Goal: Task Accomplishment & Management: Manage account settings

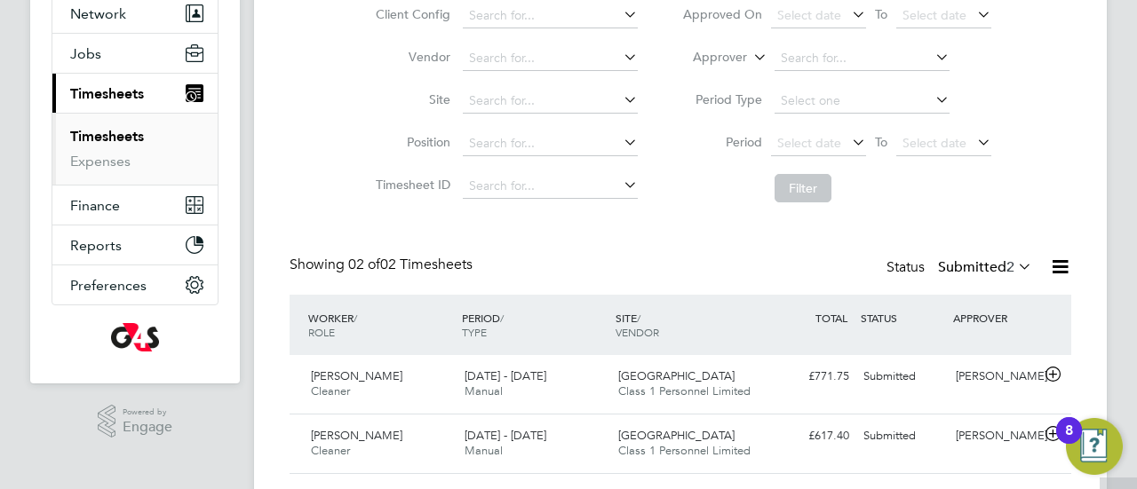
scroll to position [225, 0]
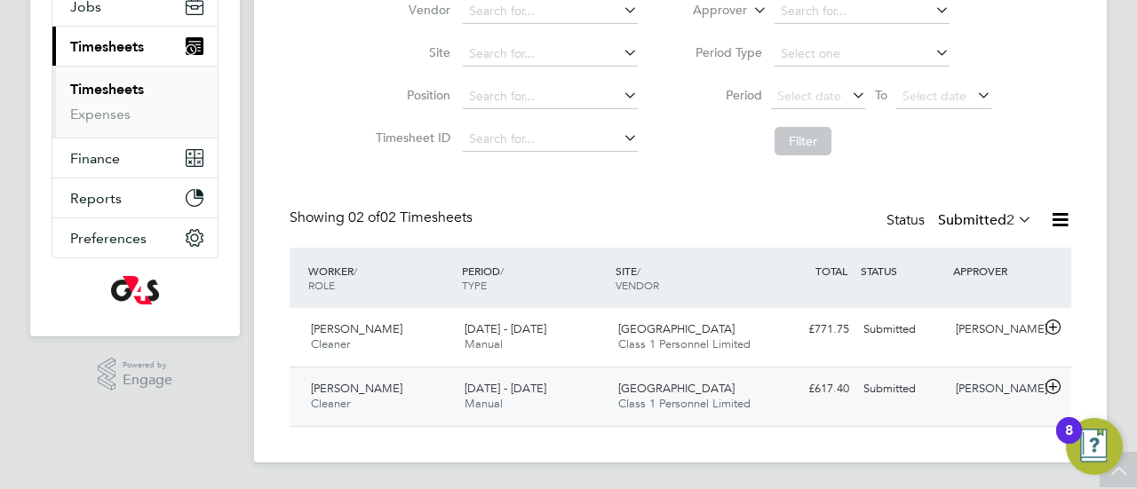
click at [353, 395] on div "[PERSON_NAME] Cleaner [DATE] - [DATE]" at bounding box center [381, 397] width 154 height 44
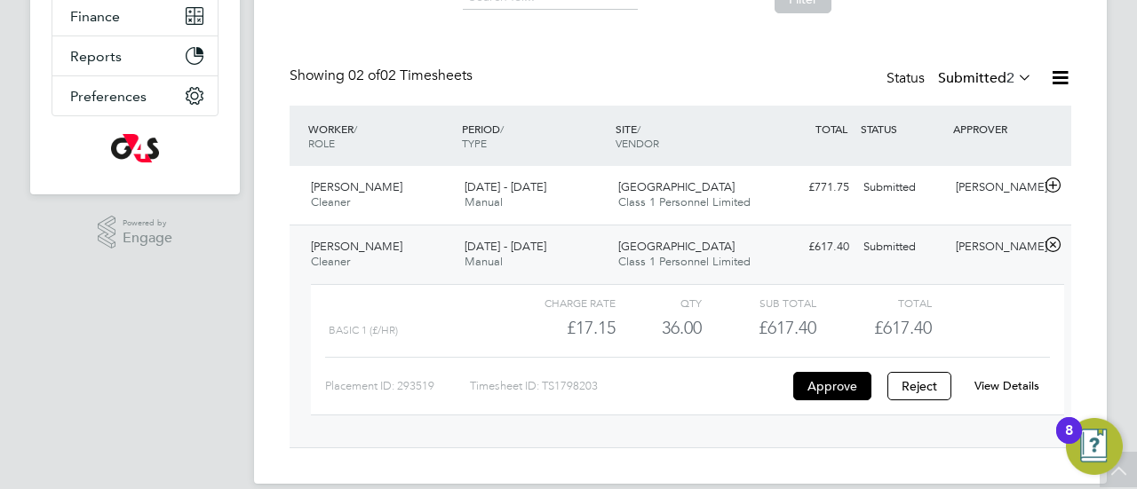
scroll to position [387, 0]
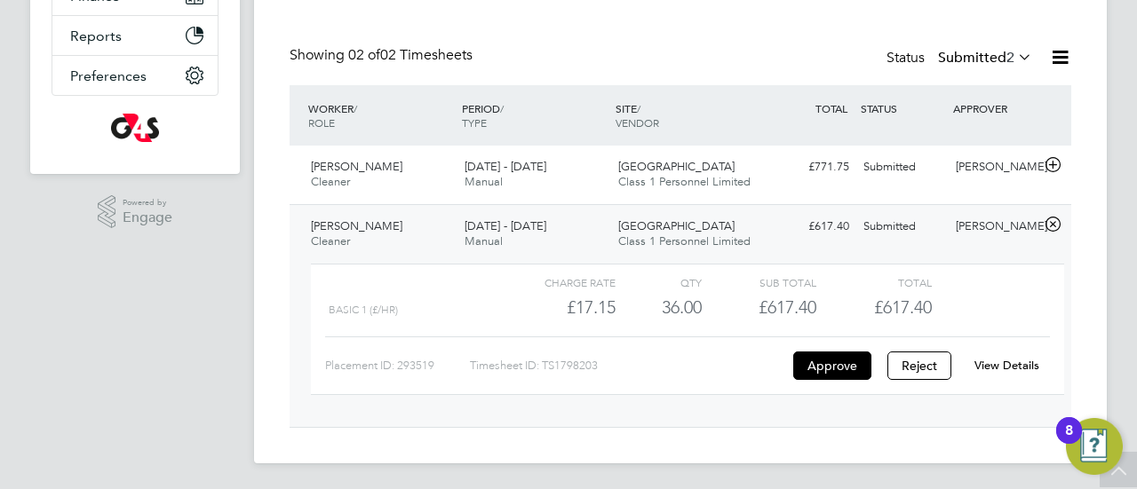
click at [1022, 363] on link "View Details" at bounding box center [1006, 365] width 65 height 15
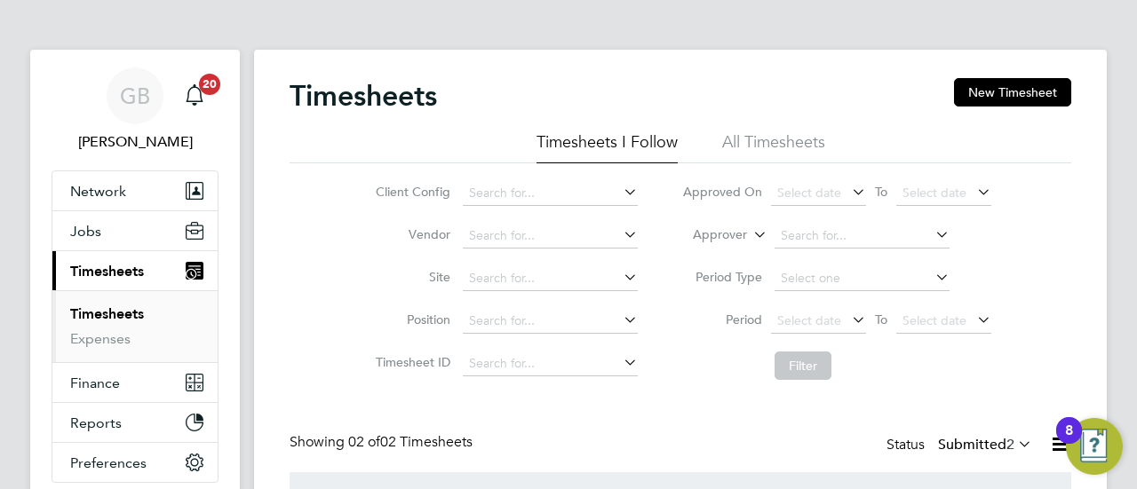
click at [111, 319] on link "Timesheets" at bounding box center [107, 314] width 74 height 17
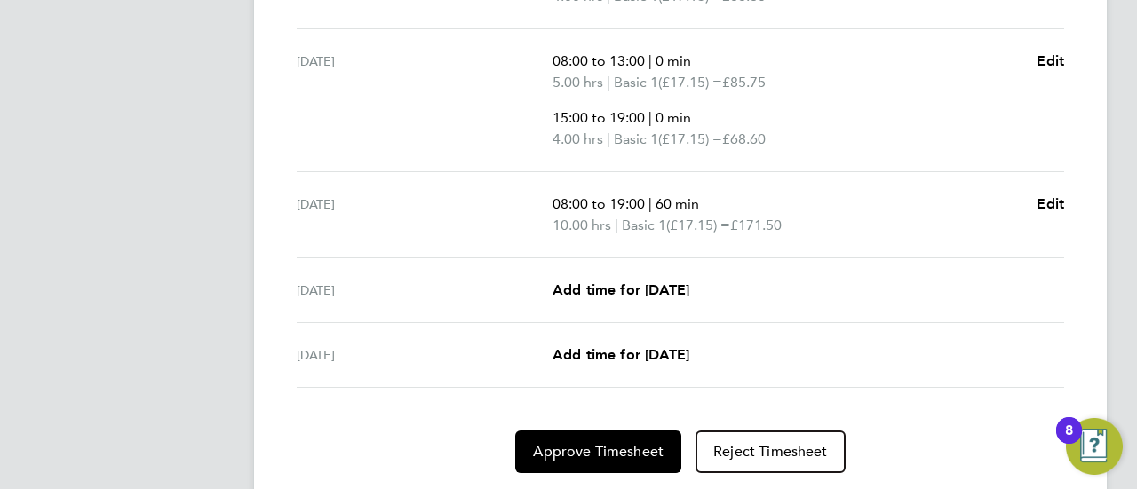
scroll to position [904, 0]
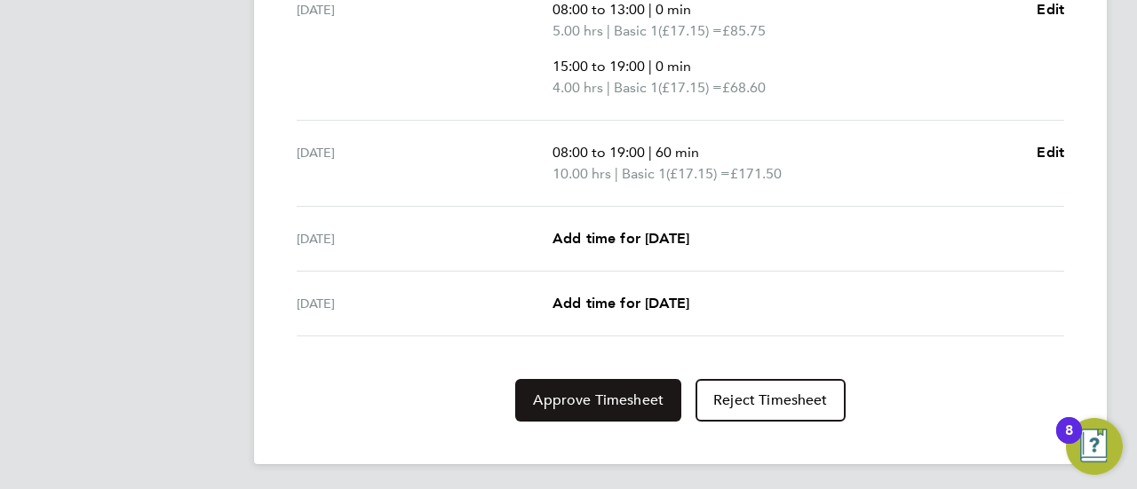
click at [601, 394] on span "Approve Timesheet" at bounding box center [598, 401] width 131 height 18
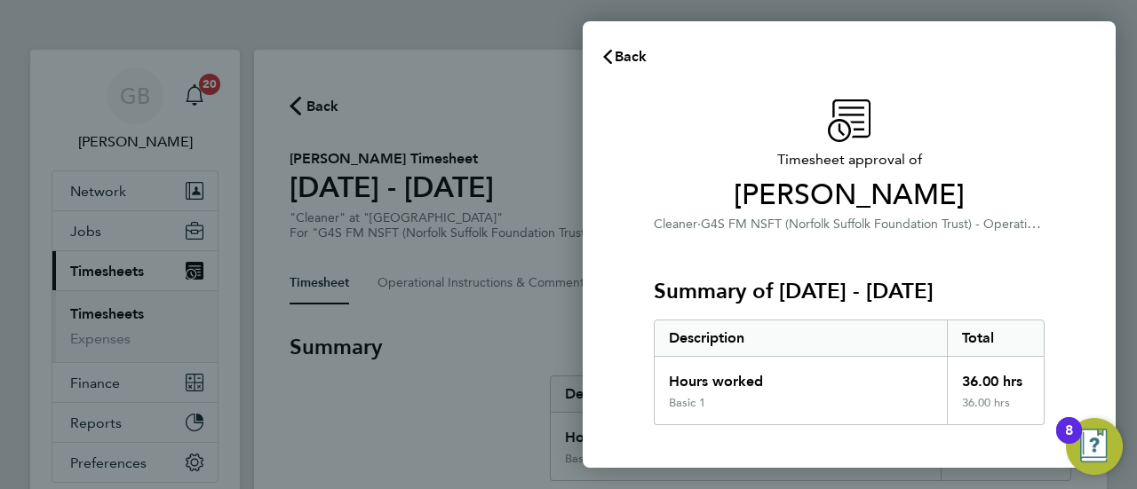
click at [613, 345] on div "Timesheet approval of [PERSON_NAME] Cleaner · G4S FM NSFT (Norfolk Suffolk Foun…" at bounding box center [849, 428] width 533 height 701
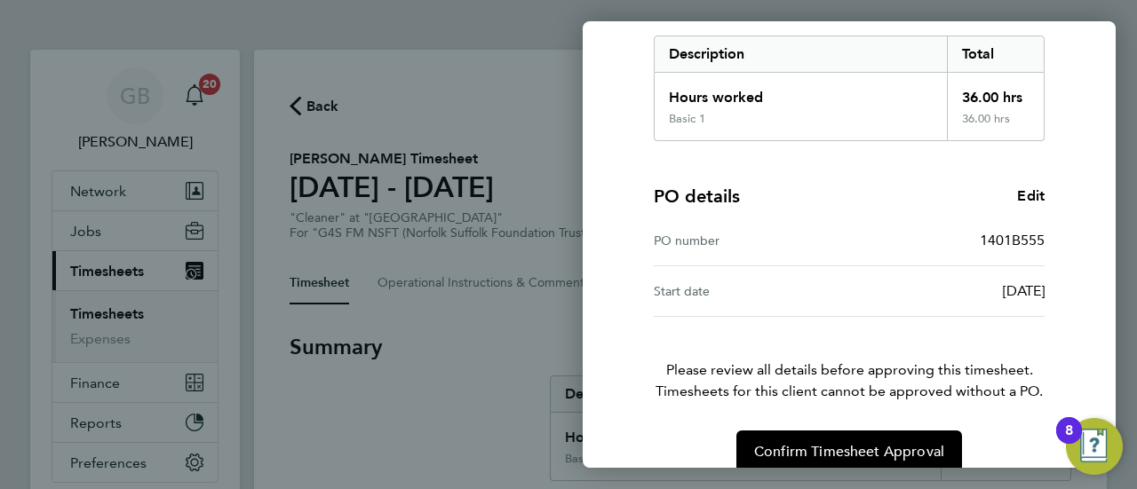
scroll to position [309, 0]
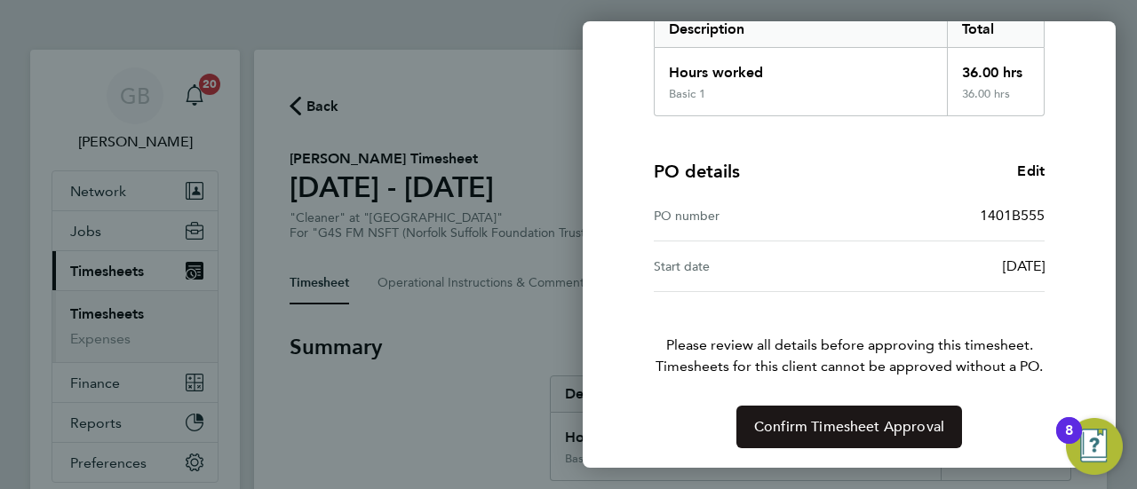
click at [815, 423] on span "Confirm Timesheet Approval" at bounding box center [849, 427] width 190 height 18
